Goal: Information Seeking & Learning: Find specific fact

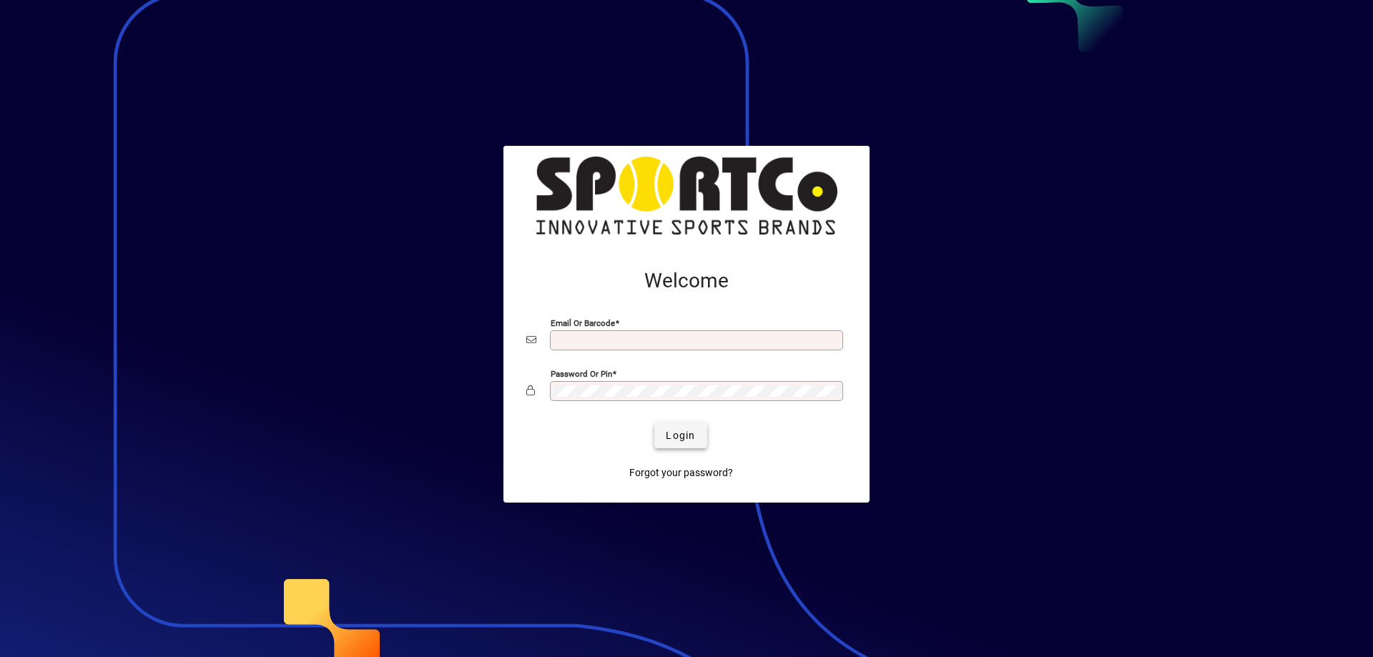
type input "**********"
click at [686, 427] on span "submit" at bounding box center [680, 435] width 52 height 34
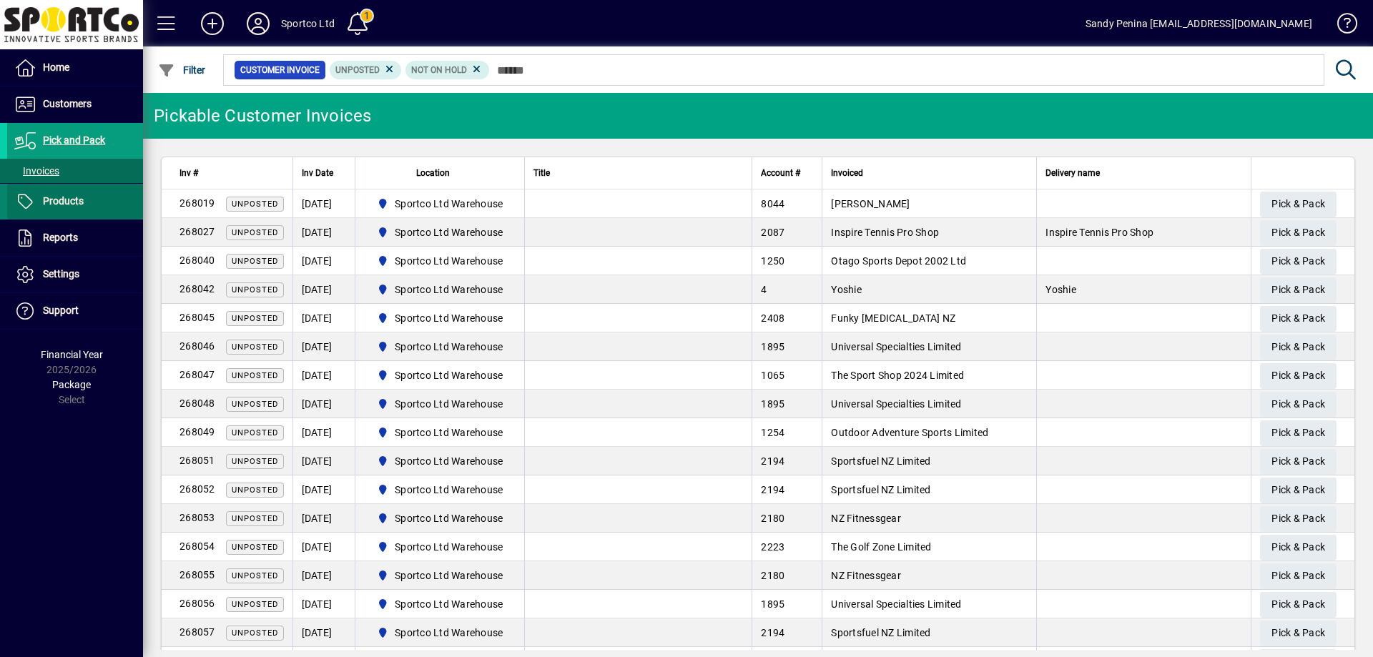
click at [46, 208] on span "Products" at bounding box center [45, 201] width 77 height 17
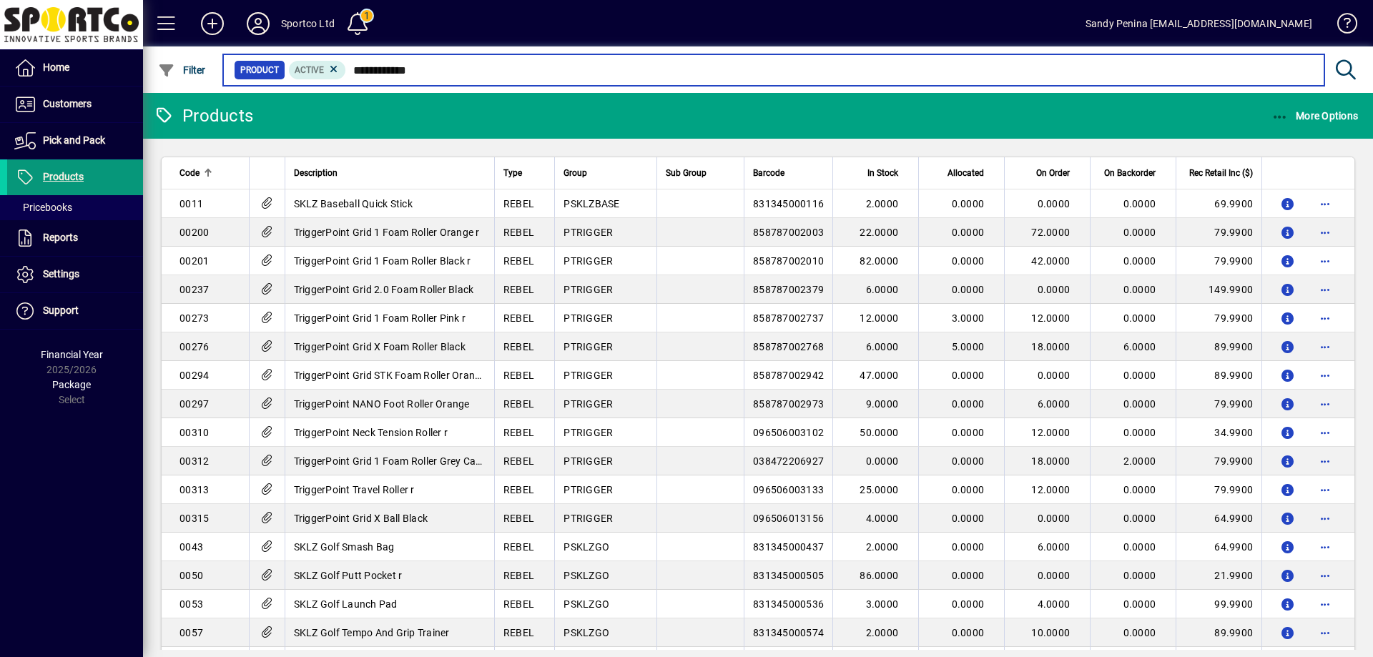
type input "**********"
